Goal: Transaction & Acquisition: Subscribe to service/newsletter

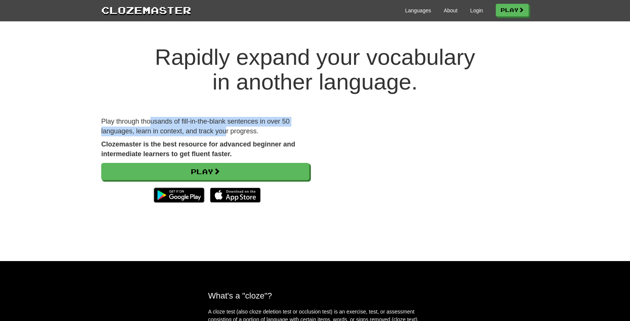
drag, startPoint x: 152, startPoint y: 120, endPoint x: 228, endPoint y: 132, distance: 76.8
click at [228, 132] on p "Play through thousands of fill-in-the-blank sentences in over 50 languages, lea…" at bounding box center [205, 126] width 208 height 19
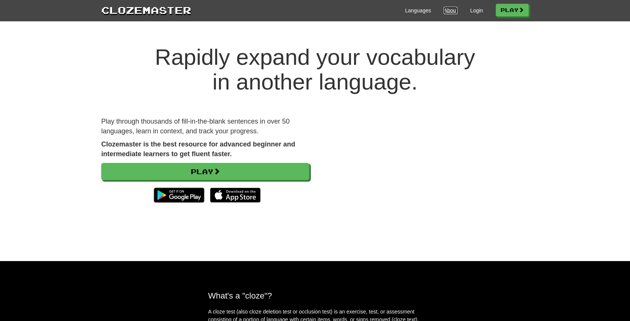
click at [446, 9] on link "About" at bounding box center [451, 10] width 14 height 7
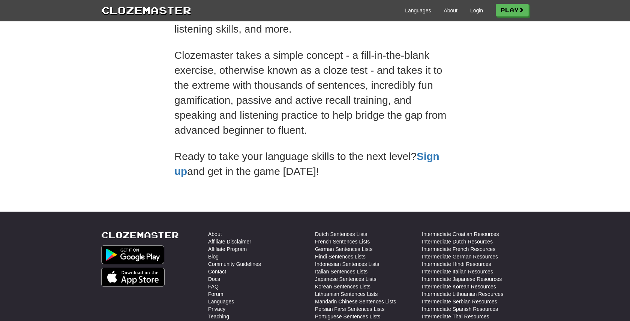
scroll to position [124, 0]
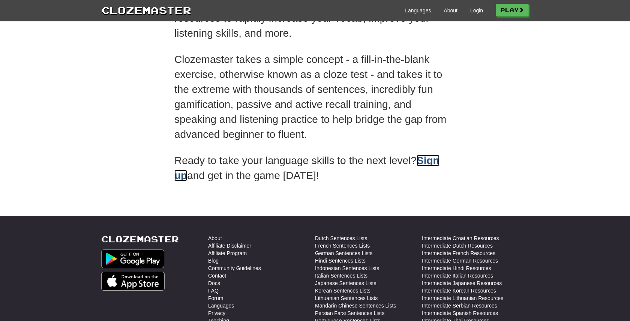
click at [181, 175] on link "Sign up" at bounding box center [306, 168] width 265 height 27
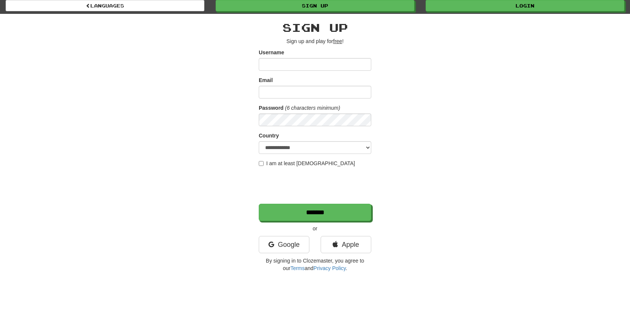
scroll to position [33, 0]
